Goal: Information Seeking & Learning: Learn about a topic

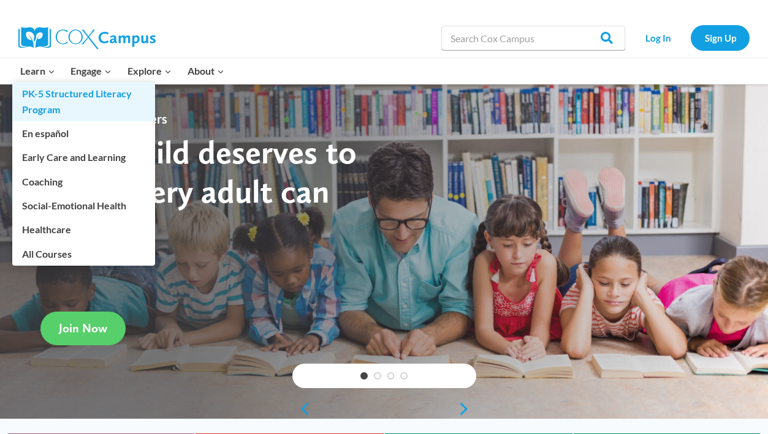
click at [76, 89] on link "PK-5 Structured Literacy Program" at bounding box center [83, 101] width 143 height 39
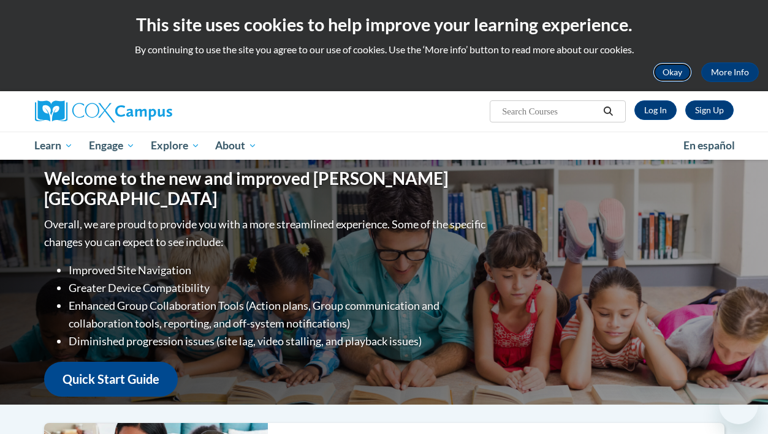
click at [674, 68] on button "Okay" at bounding box center [671, 72] width 39 height 20
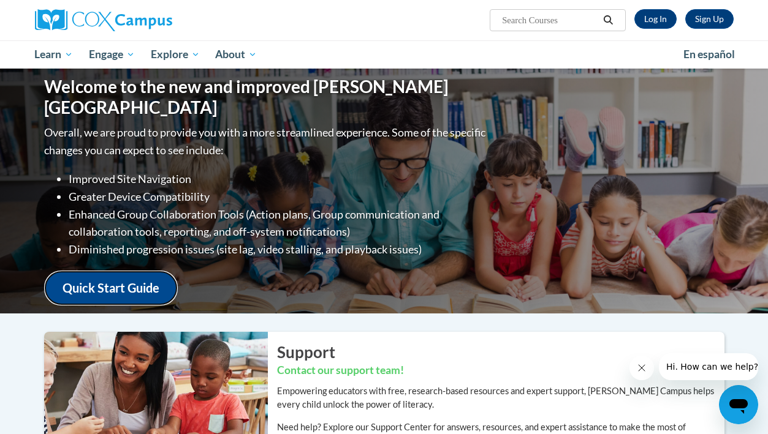
click at [171, 274] on link "Quick Start Guide" at bounding box center [111, 288] width 134 height 35
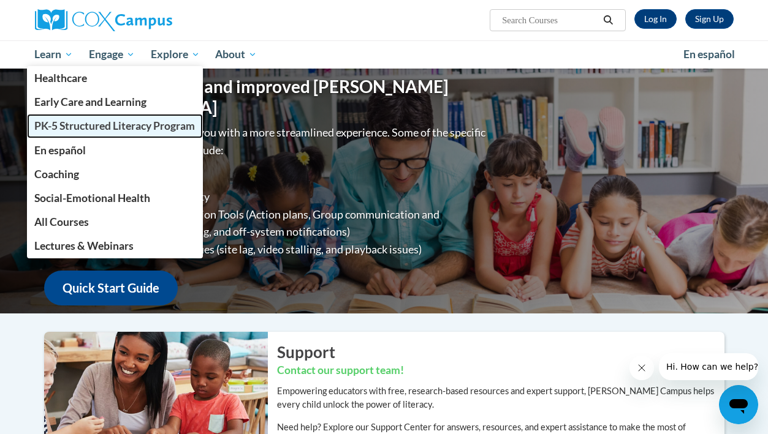
click at [64, 127] on span "PK-5 Structured Literacy Program" at bounding box center [114, 125] width 160 height 13
